Goal: Navigation & Orientation: Find specific page/section

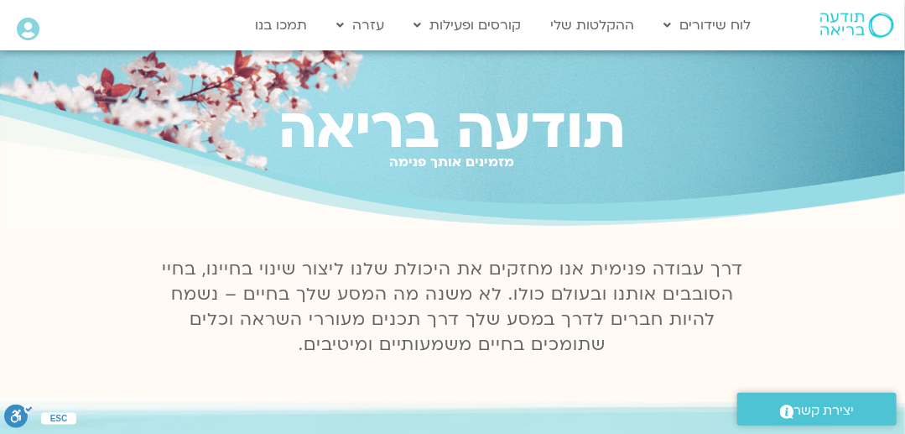
click at [28, 27] on icon at bounding box center [28, 29] width 23 height 23
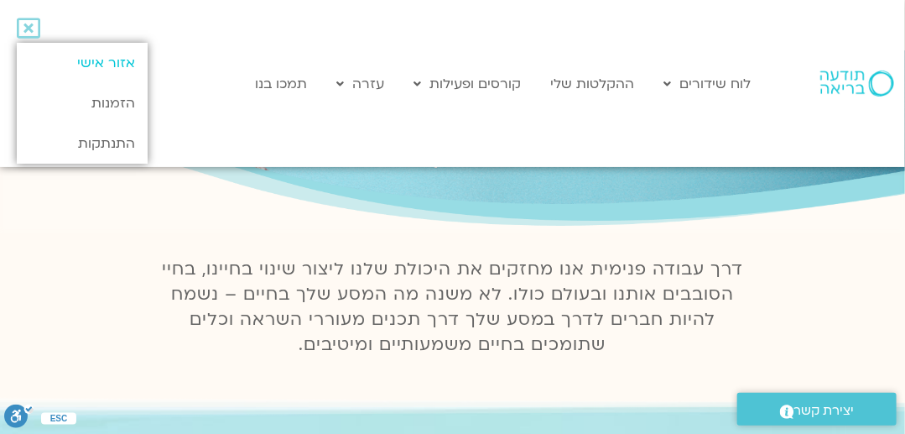
click at [111, 63] on link "אזור אישי" at bounding box center [82, 63] width 131 height 40
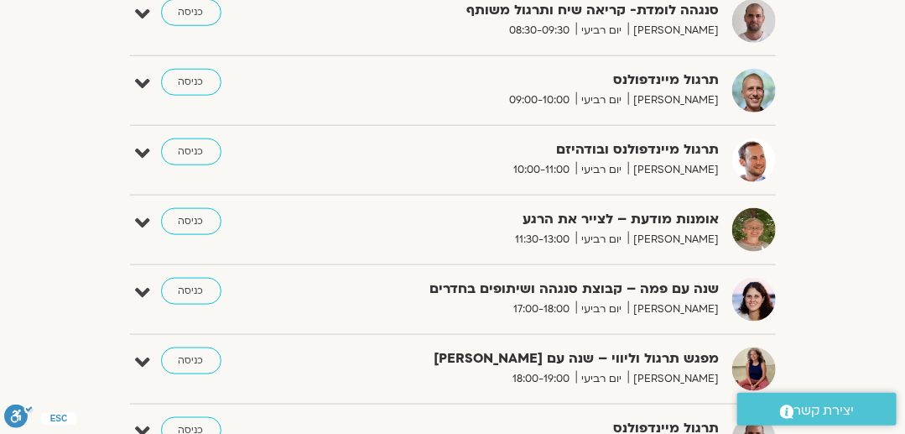
scroll to position [639, 0]
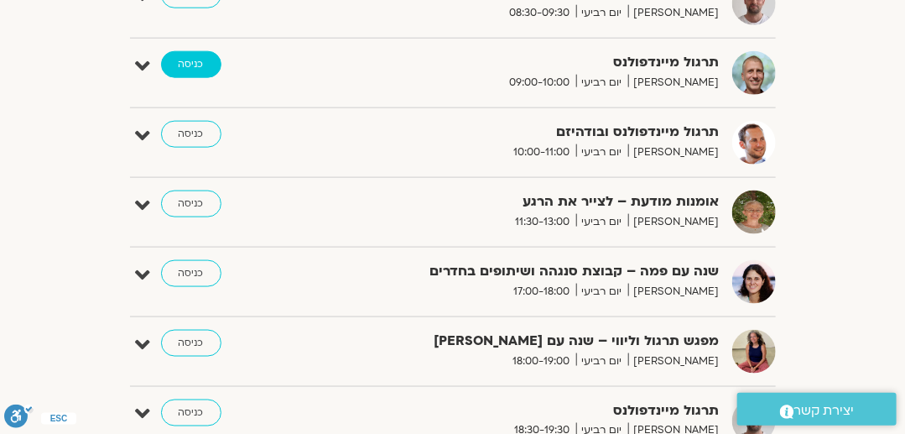
click at [199, 61] on link "כניסה" at bounding box center [191, 64] width 60 height 27
